Goal: Find contact information: Find contact information

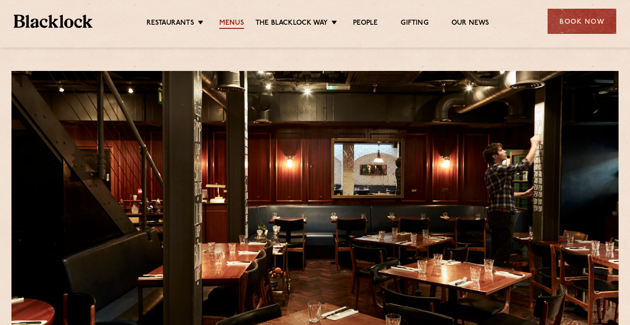
click at [233, 26] on link "Menus" at bounding box center [231, 24] width 25 height 10
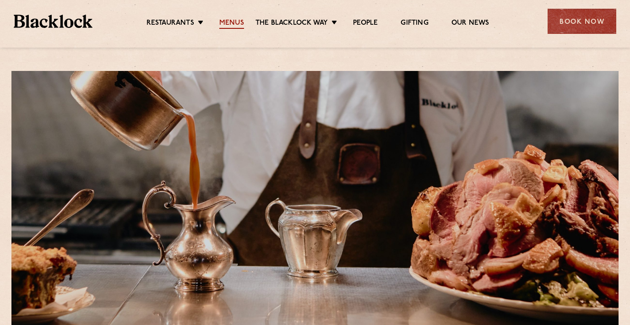
click at [232, 23] on link "Menus" at bounding box center [231, 24] width 25 height 10
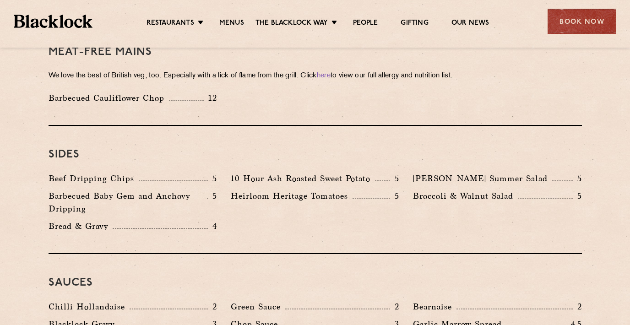
scroll to position [1329, 0]
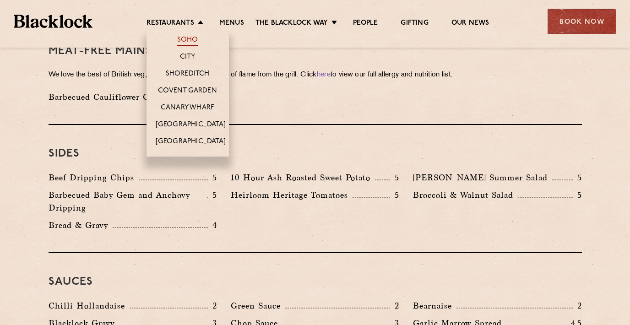
click at [185, 43] on link "Soho" at bounding box center [187, 41] width 21 height 10
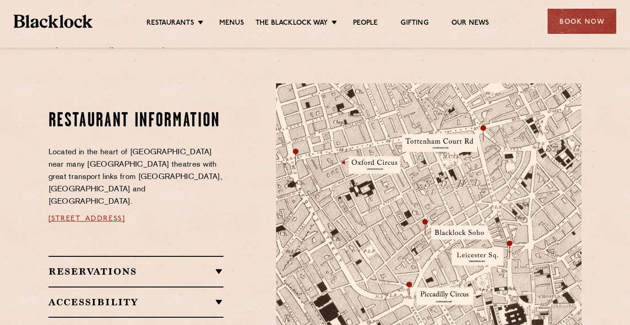
scroll to position [459, 0]
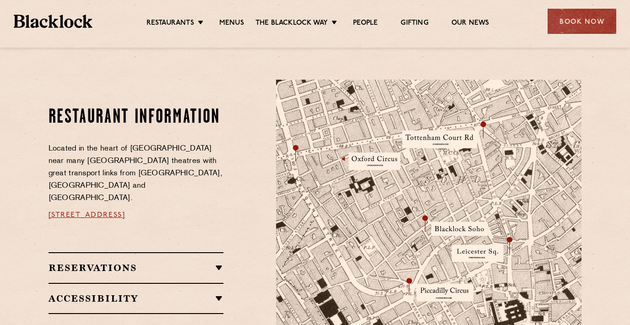
click at [222, 209] on p "24 Great Windmill Street, Soho, W1D 7LG" at bounding box center [136, 215] width 175 height 12
click at [125, 212] on link "24 Great Windmill Street, Soho, W1D 7LG" at bounding box center [87, 215] width 77 height 7
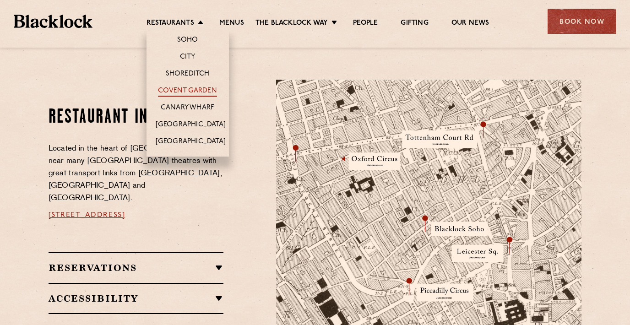
click at [193, 91] on link "Covent Garden" at bounding box center [187, 92] width 59 height 10
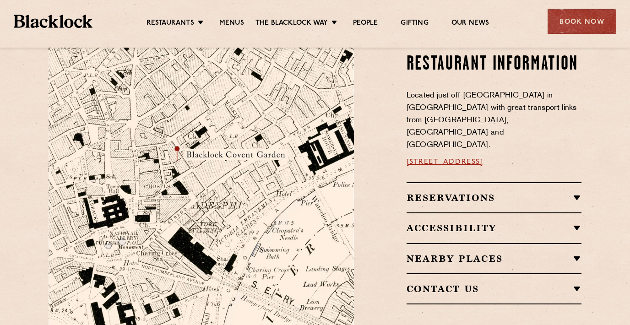
scroll to position [505, 0]
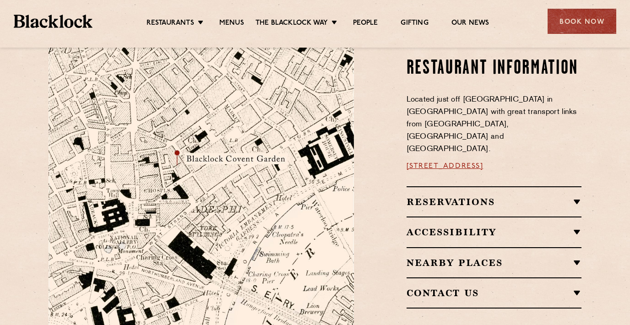
click at [467, 163] on link "[STREET_ADDRESS]" at bounding box center [445, 166] width 77 height 7
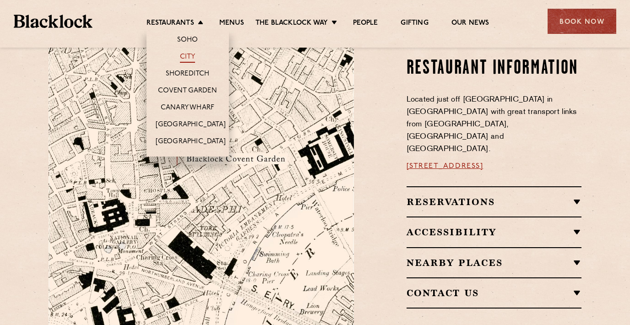
click at [192, 59] on link "City" at bounding box center [188, 58] width 16 height 10
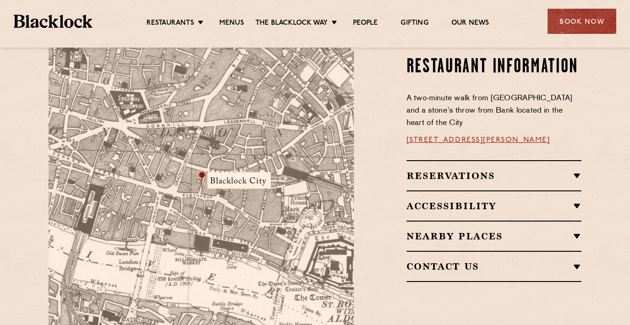
scroll to position [549, 0]
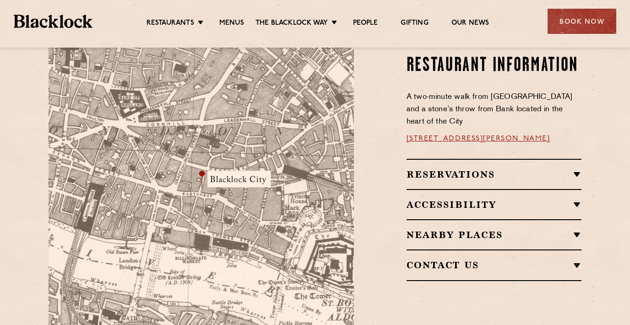
click at [430, 135] on link "[STREET_ADDRESS][PERSON_NAME]" at bounding box center [479, 138] width 144 height 7
